Goal: Task Accomplishment & Management: Manage account settings

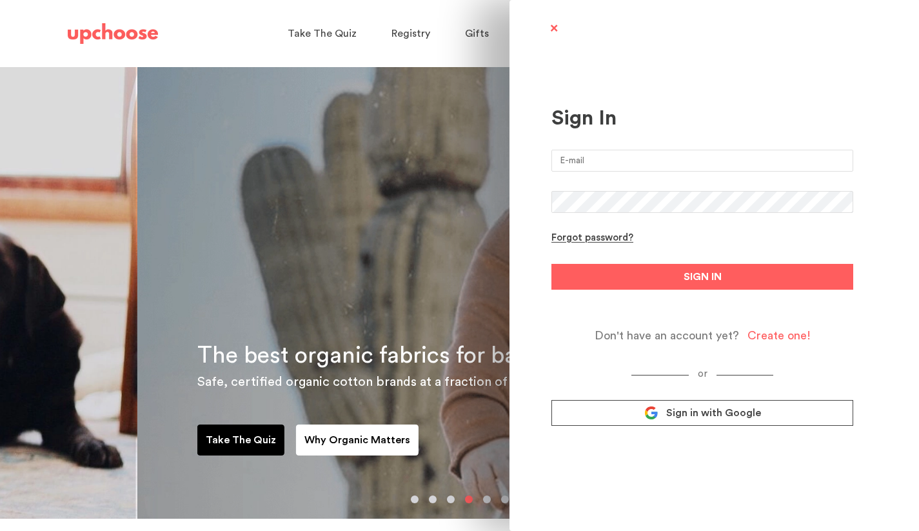
type input "[DOMAIN_NAME][EMAIL_ADDRESS][DOMAIN_NAME]"
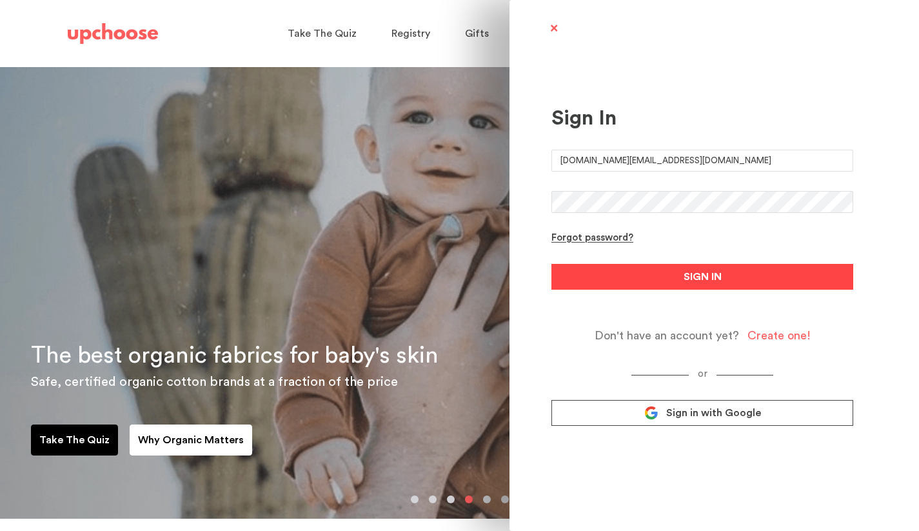
click at [678, 274] on button "SIGN IN" at bounding box center [703, 277] width 302 height 26
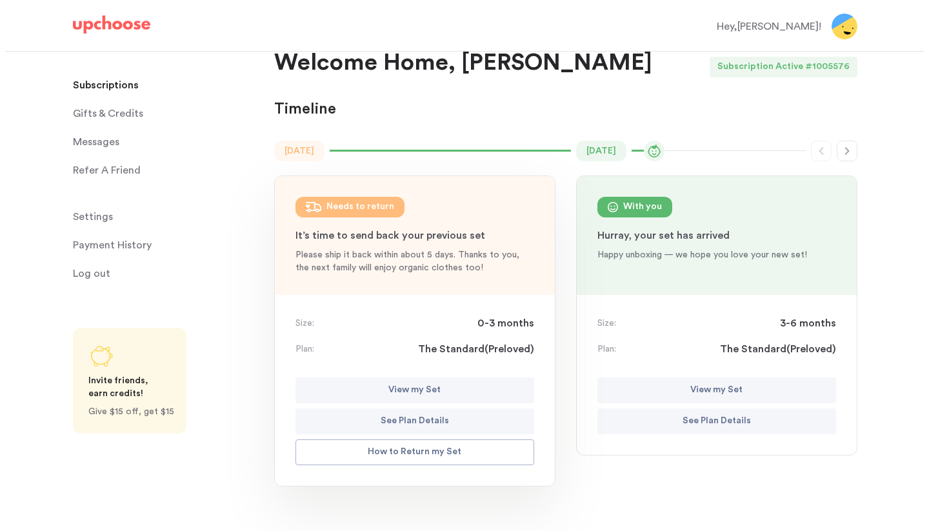
scroll to position [221, 0]
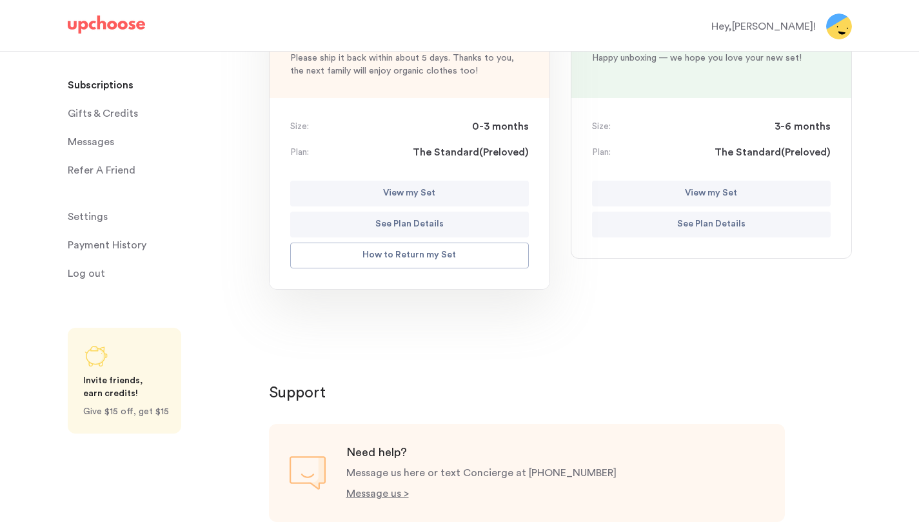
click at [441, 256] on p "How to Return my Set" at bounding box center [410, 255] width 94 height 15
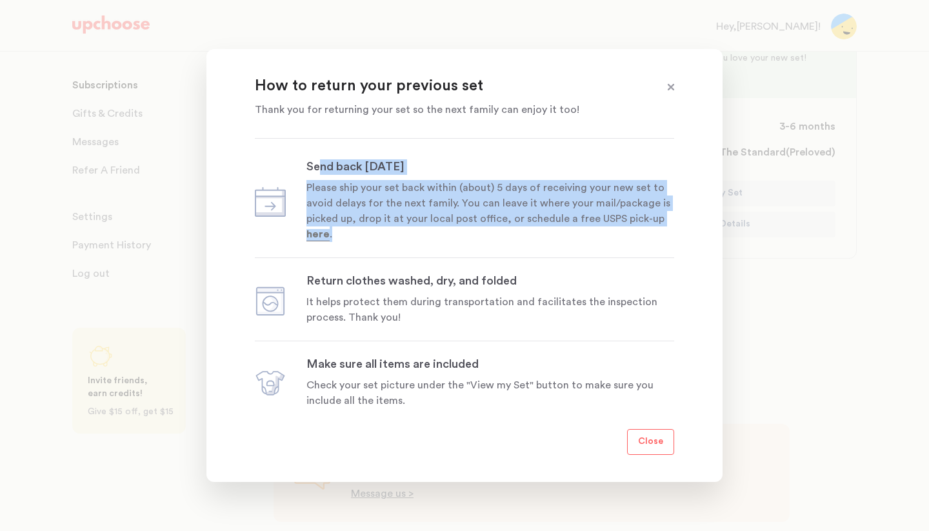
drag, startPoint x: 321, startPoint y: 166, endPoint x: 405, endPoint y: 237, distance: 109.5
click at [405, 237] on div "Send back within 5 days Please ship your set back within (about) 5 days of rece…" at bounding box center [490, 200] width 368 height 83
click at [405, 237] on p "Please ship your set back within (about) 5 days of receiving your new set to av…" at bounding box center [490, 211] width 368 height 62
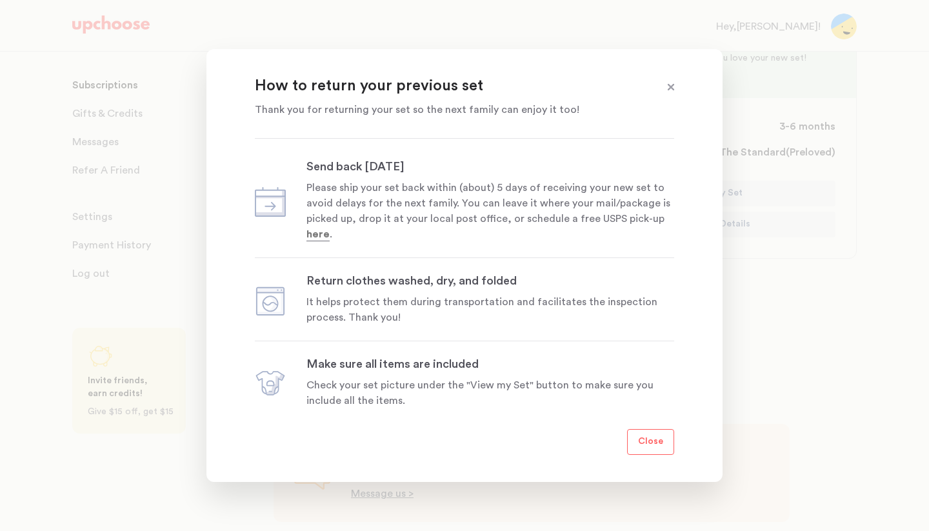
click at [677, 86] on span at bounding box center [671, 87] width 17 height 17
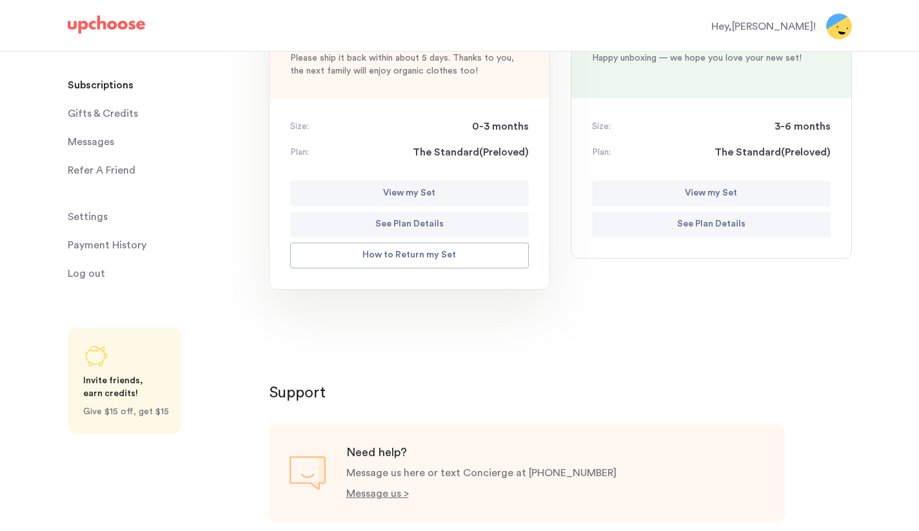
click at [468, 183] on button "View my Set" at bounding box center [409, 194] width 239 height 26
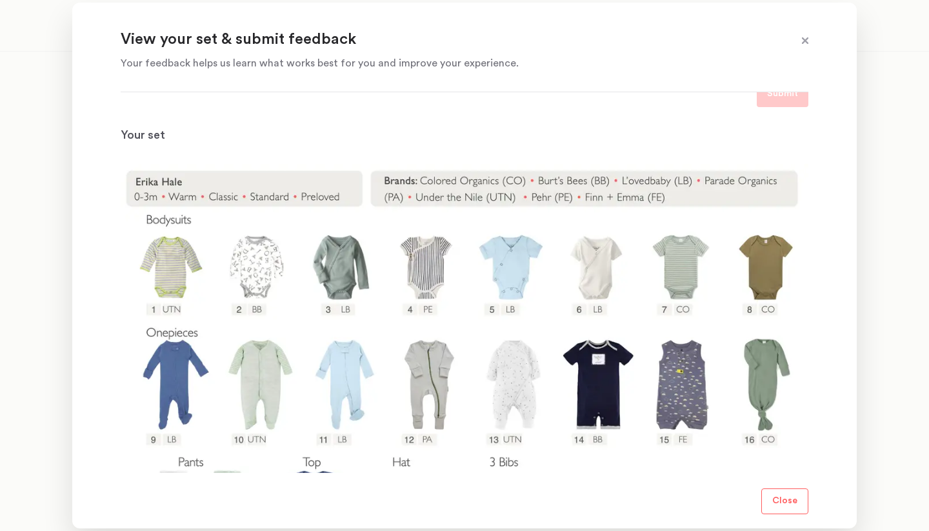
scroll to position [118, 0]
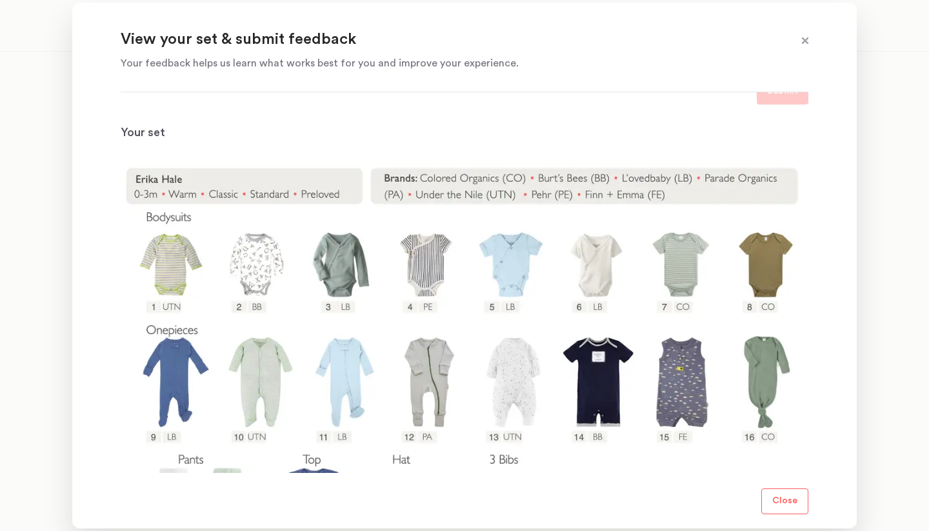
click at [250, 379] on img at bounding box center [465, 357] width 688 height 393
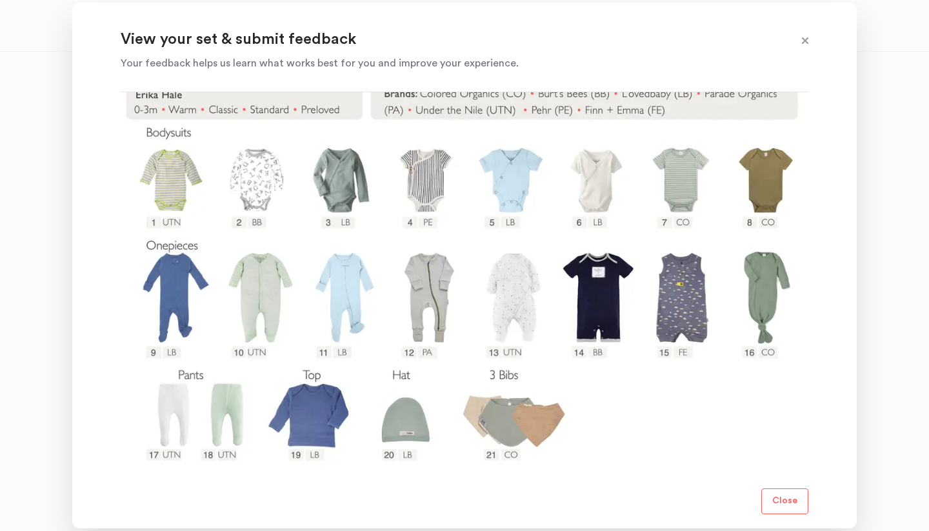
scroll to position [201, 0]
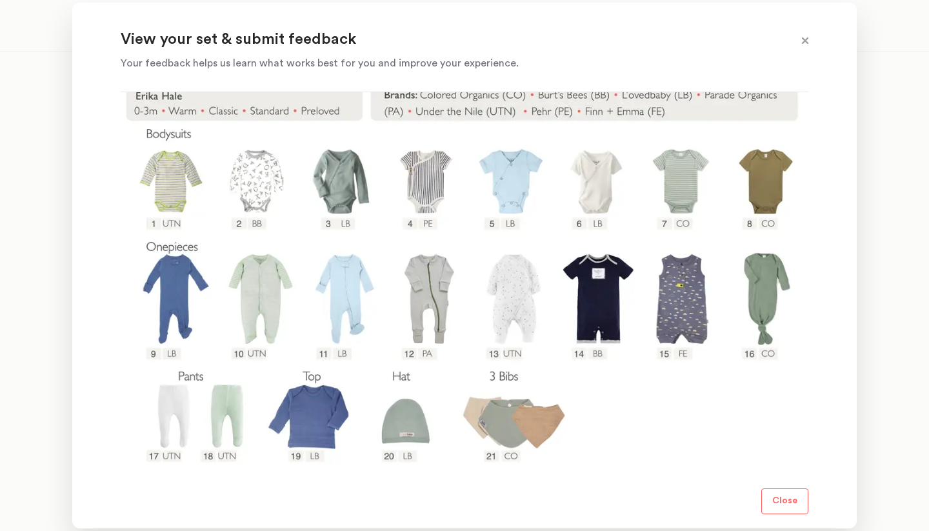
click at [808, 36] on span at bounding box center [805, 41] width 17 height 17
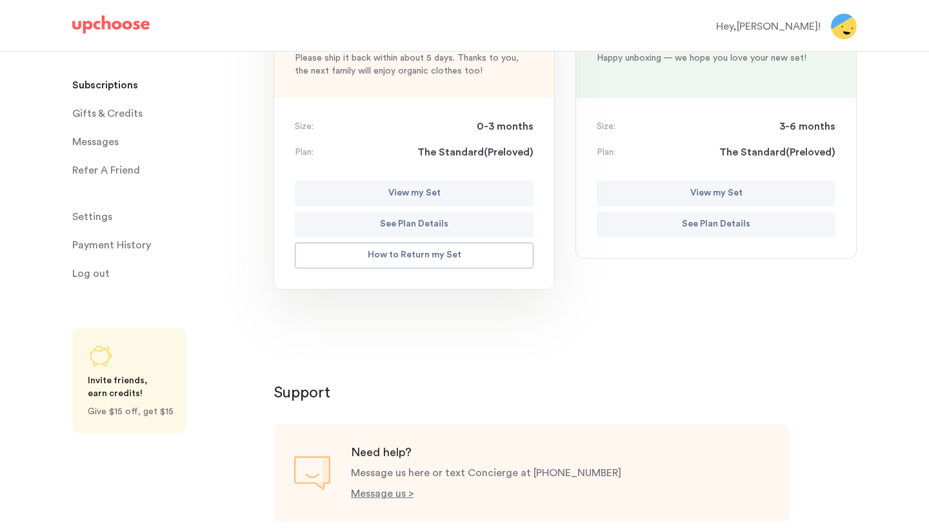
click at [405, 261] on p "How to Return my Set" at bounding box center [415, 255] width 94 height 15
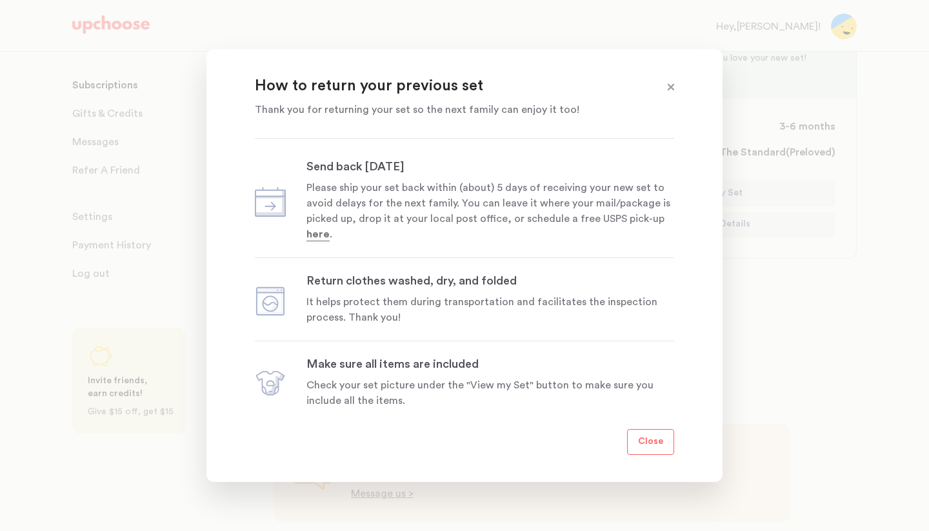
click at [672, 82] on span at bounding box center [671, 87] width 17 height 17
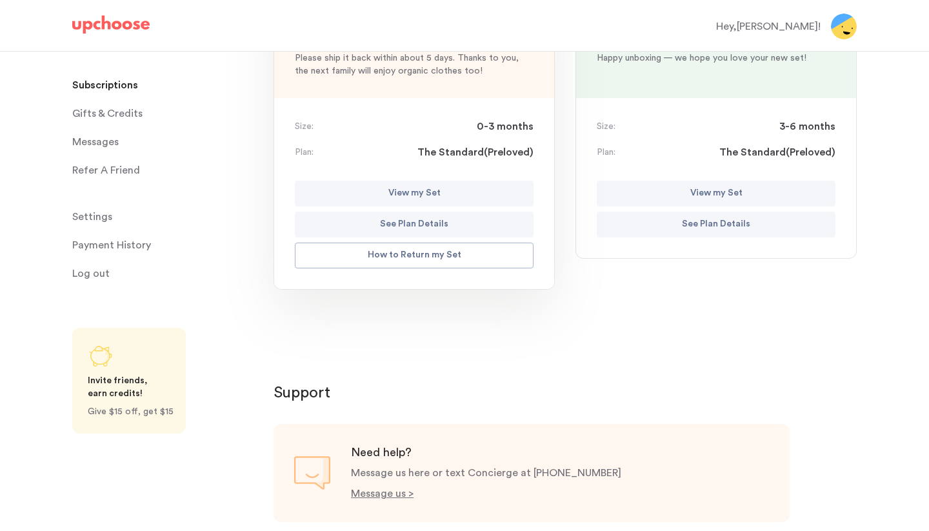
scroll to position [210, 0]
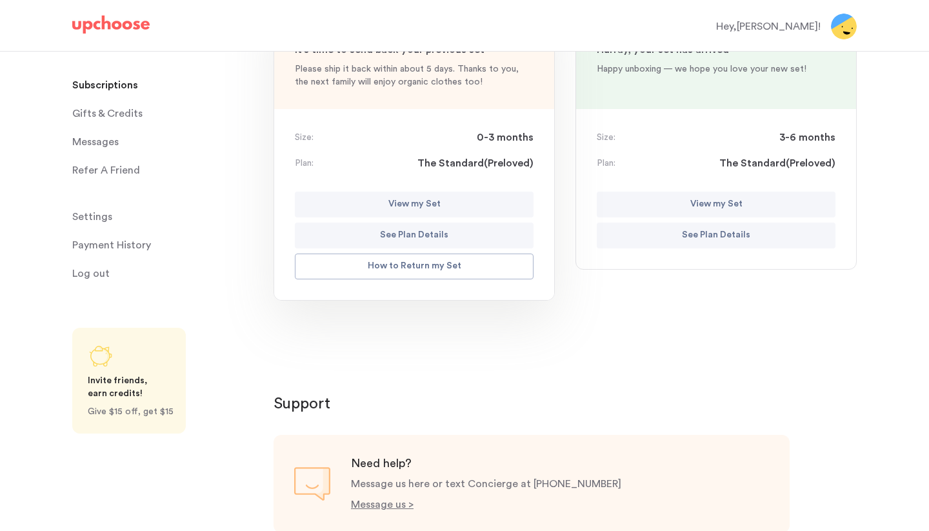
click at [665, 208] on button "View my Set" at bounding box center [716, 205] width 239 height 26
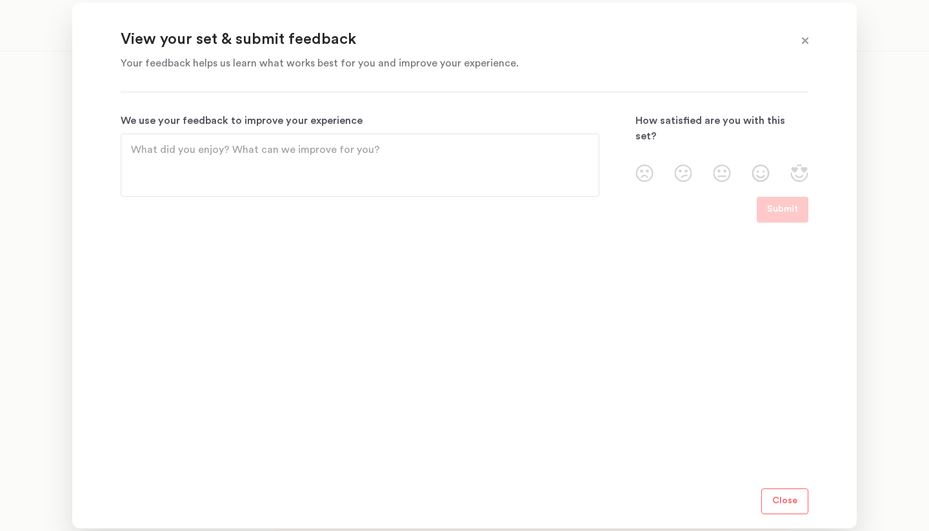
click at [774, 498] on p "Close" at bounding box center [784, 501] width 25 height 15
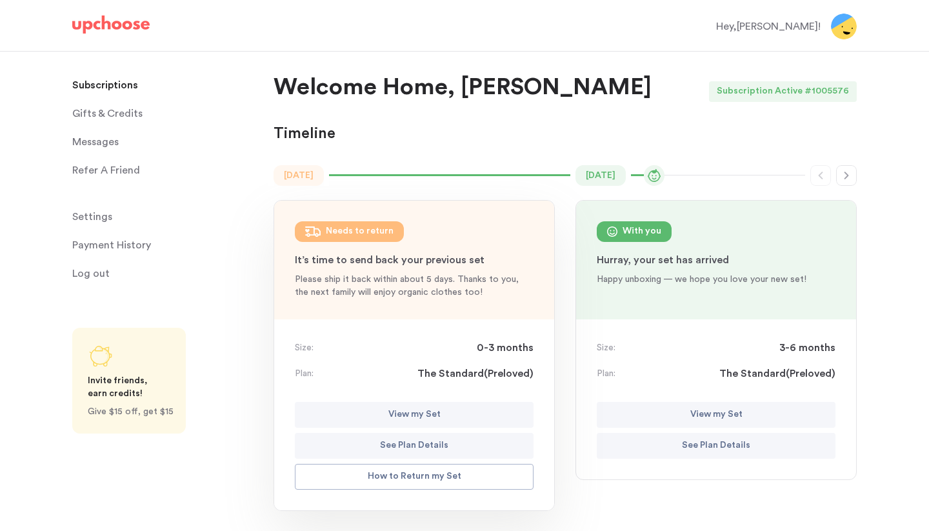
scroll to position [0, 0]
click at [682, 419] on button "View my Set" at bounding box center [716, 415] width 239 height 26
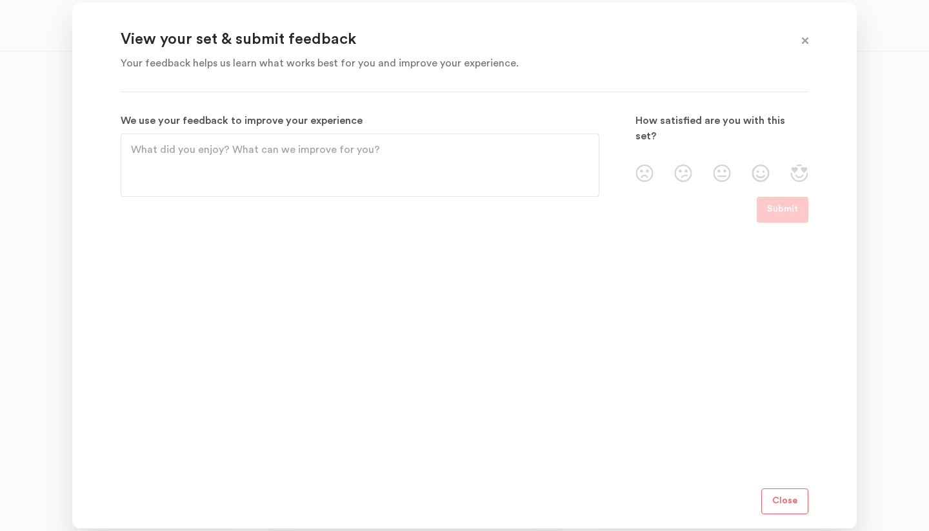
click at [803, 33] on span at bounding box center [805, 41] width 17 height 17
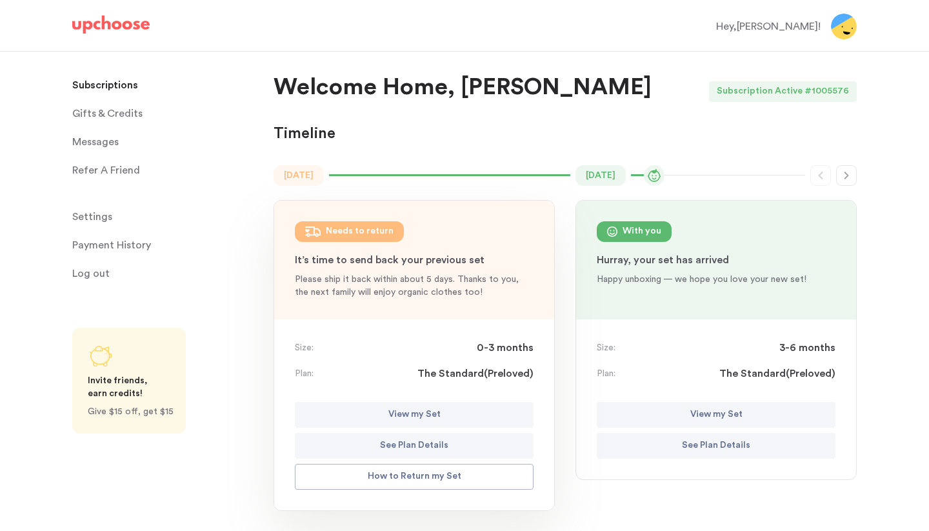
click at [848, 176] on icon "button" at bounding box center [846, 175] width 10 height 10
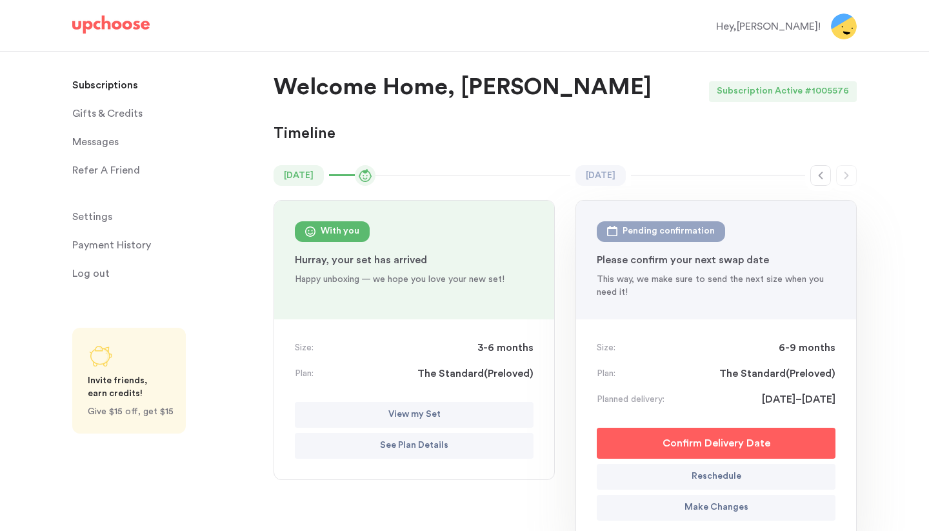
click at [823, 177] on icon "button" at bounding box center [821, 176] width 5 height 8
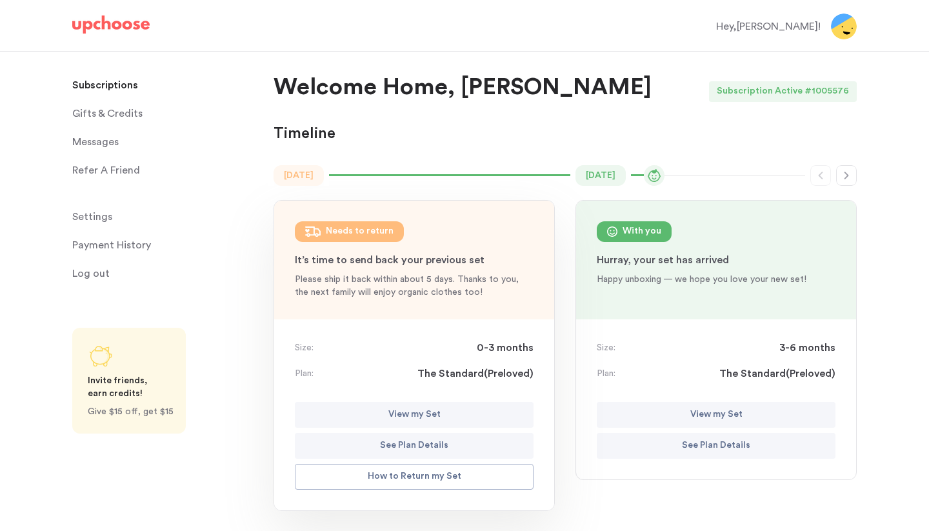
click at [456, 446] on button "See Plan Details" at bounding box center [414, 446] width 239 height 26
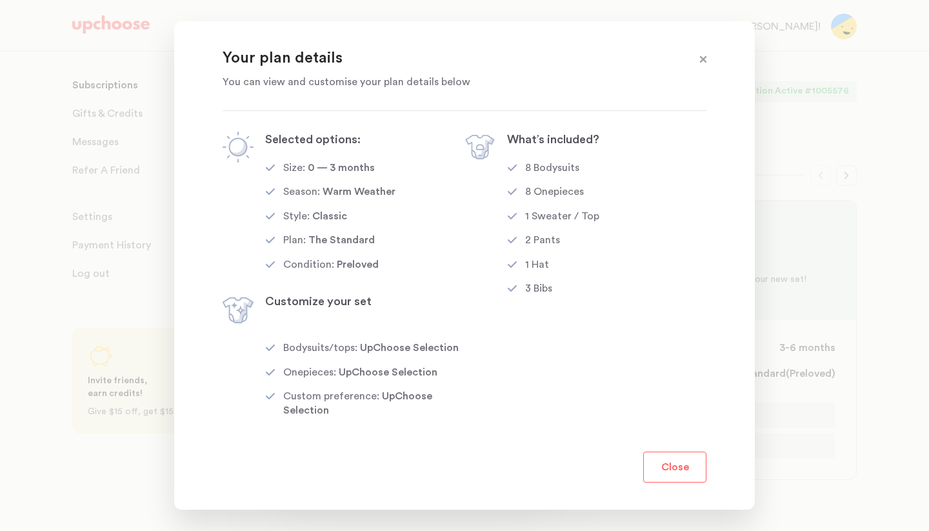
click at [690, 467] on button "Close" at bounding box center [674, 467] width 63 height 31
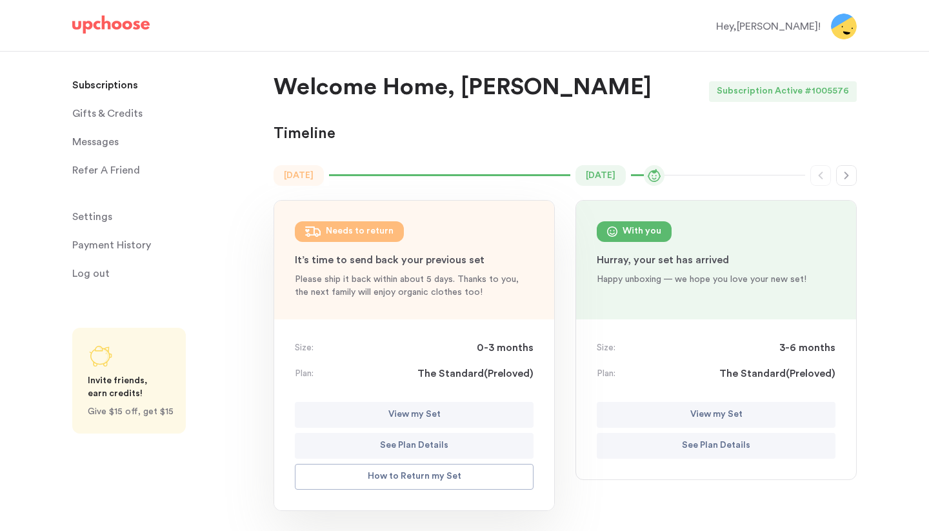
click at [719, 445] on p "See Plan Details" at bounding box center [716, 445] width 68 height 15
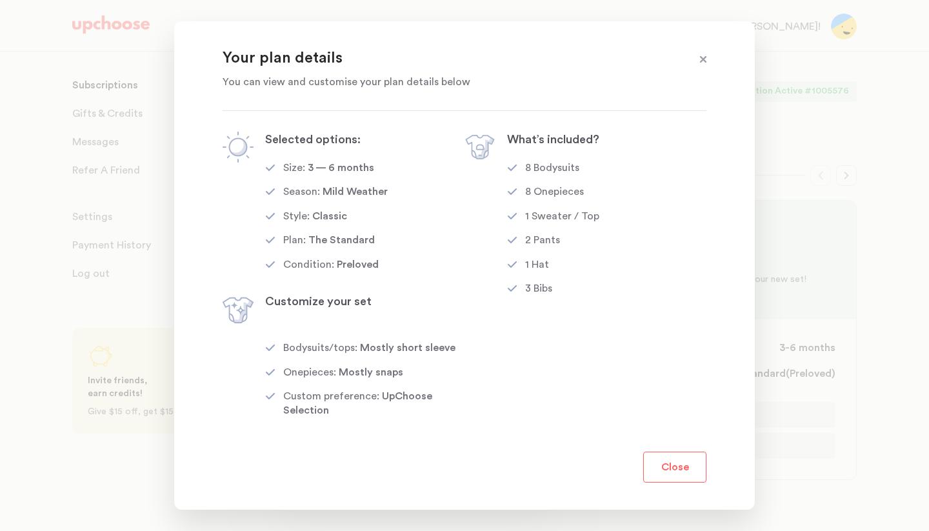
click at [682, 458] on button "Close" at bounding box center [674, 467] width 63 height 31
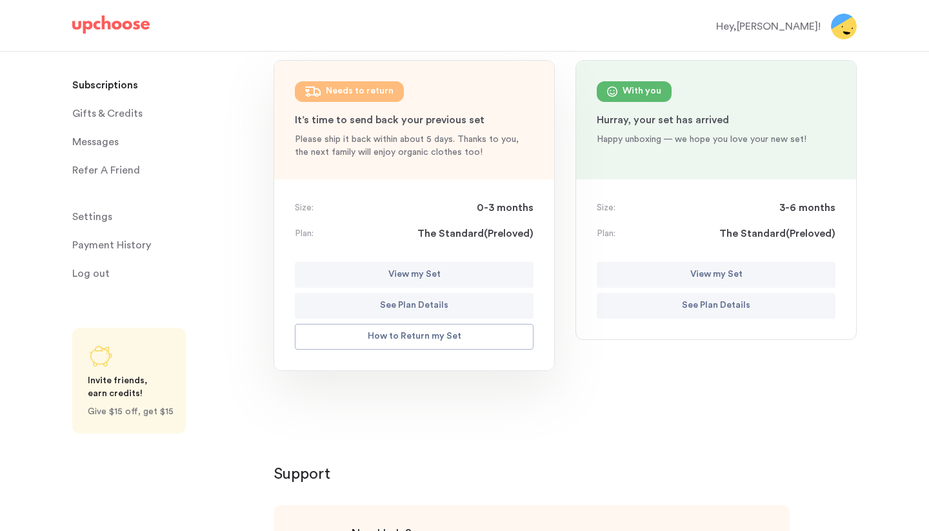
scroll to position [110, 0]
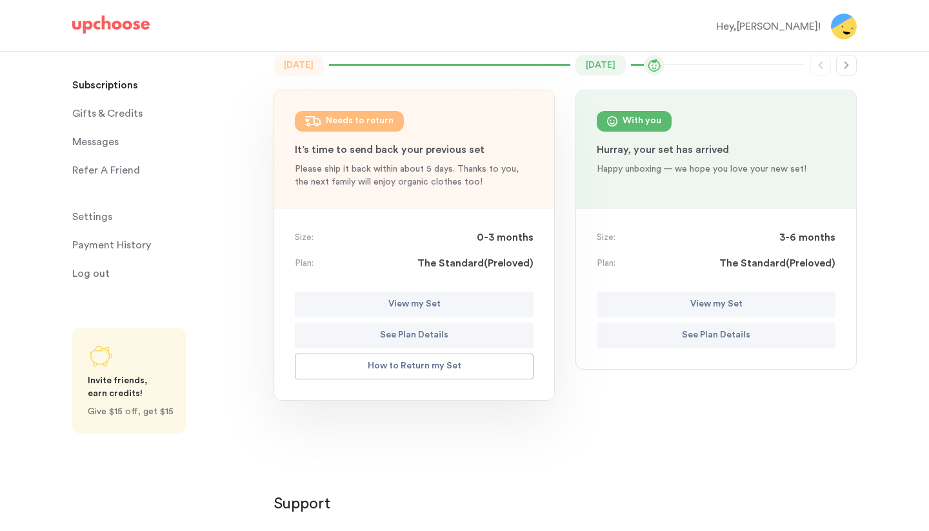
click at [711, 310] on p "View my Set" at bounding box center [716, 304] width 52 height 15
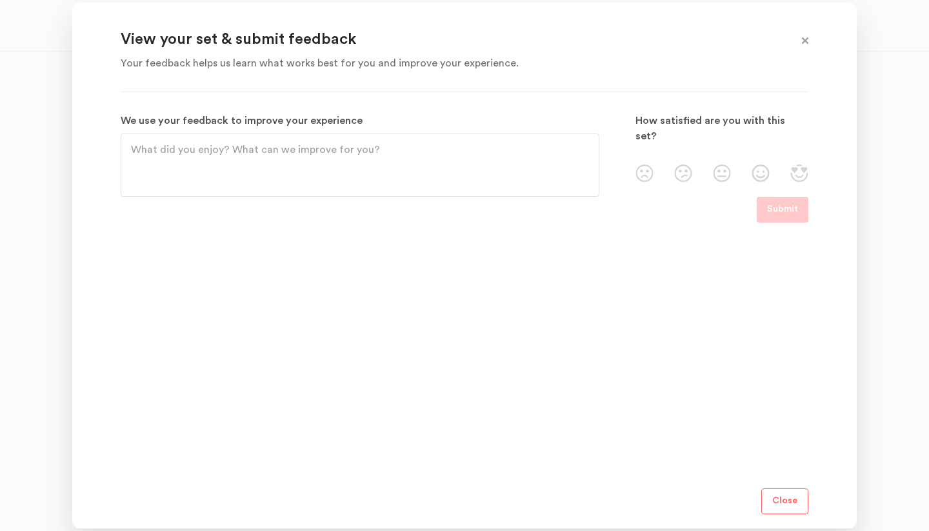
click at [814, 39] on section "View your set & submit feedback Your feedback helps us learn what works best fo…" at bounding box center [464, 266] width 785 height 526
click at [810, 39] on span at bounding box center [805, 41] width 17 height 17
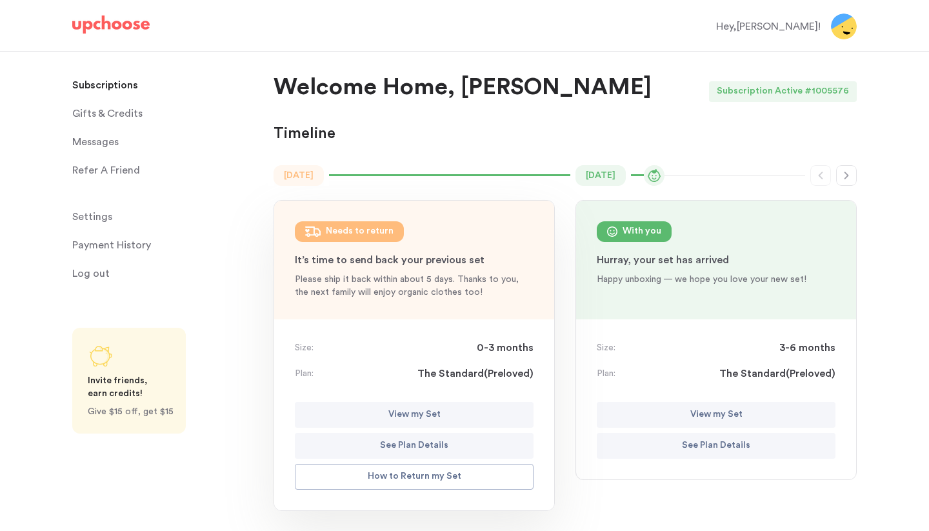
scroll to position [0, 0]
